Goal: Transaction & Acquisition: Book appointment/travel/reservation

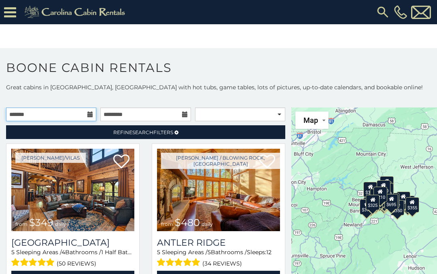
click at [66, 117] on input "text" at bounding box center [51, 115] width 90 height 14
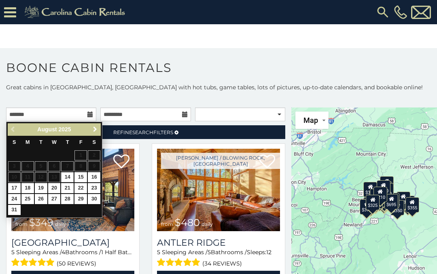
click at [97, 125] on link "Next" at bounding box center [95, 130] width 10 height 10
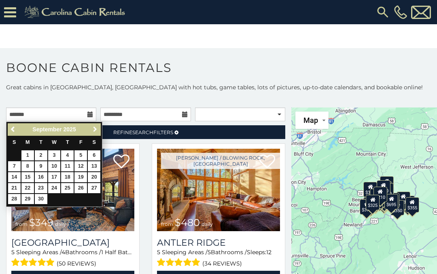
click at [98, 131] on span "Next" at bounding box center [95, 129] width 6 height 6
click at [52, 152] on link "1" at bounding box center [54, 155] width 13 height 10
type input "**********"
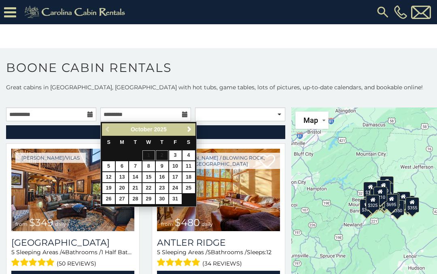
click at [160, 184] on link "23" at bounding box center [162, 188] width 13 height 10
type input "**********"
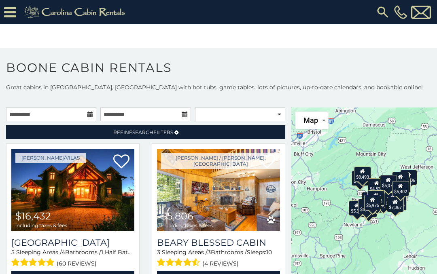
click at [150, 131] on span "Search" at bounding box center [142, 132] width 21 height 6
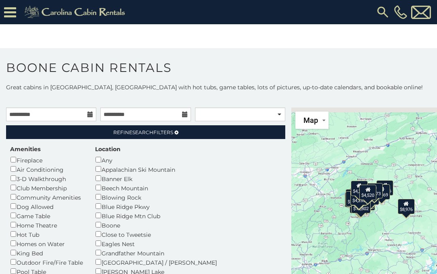
click at [92, 158] on div "Location Any Appalachian Ski Mountain Banner Elk [GEOGRAPHIC_DATA] Blowing Rock…" at bounding box center [161, 252] width 144 height 215
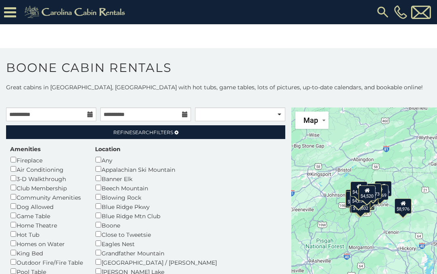
click at [97, 154] on div "Location Any Appalachian Ski Mountain Banner Elk [GEOGRAPHIC_DATA] Blowing Rock…" at bounding box center [161, 252] width 144 height 215
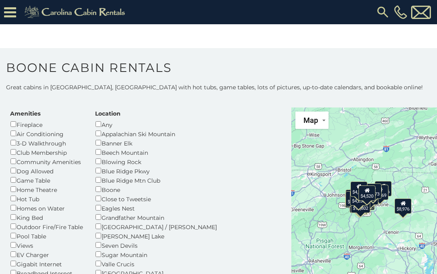
scroll to position [34, 0]
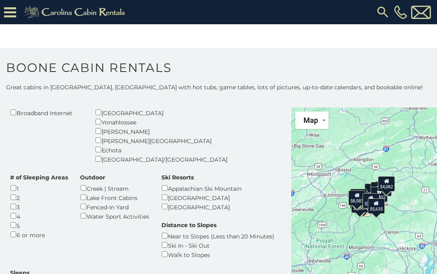
scroll to position [197, 0]
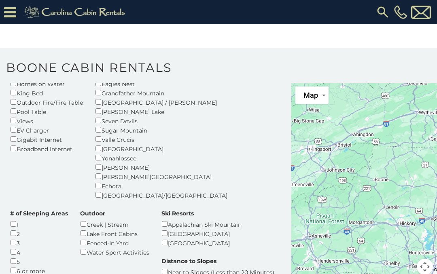
scroll to position [135, 0]
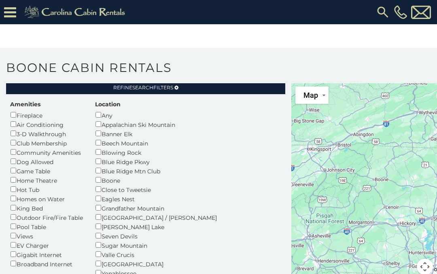
scroll to position [19, 0]
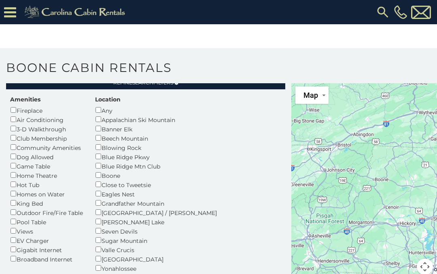
scroll to position [25, 0]
click at [103, 106] on div "Any" at bounding box center [161, 109] width 132 height 9
click at [105, 104] on div "Location Any Appalachian Ski Mountain Banner Elk [GEOGRAPHIC_DATA] Blowing Rock…" at bounding box center [161, 202] width 144 height 215
click at [99, 100] on label "Location" at bounding box center [107, 99] width 25 height 8
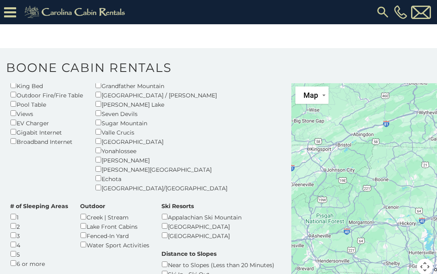
scroll to position [142, 0]
